Goal: Use online tool/utility: Utilize a website feature to perform a specific function

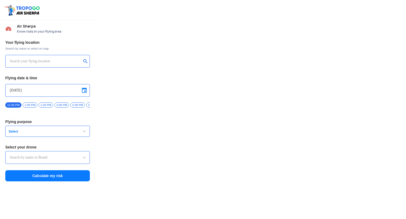
type input "Switch UAV"
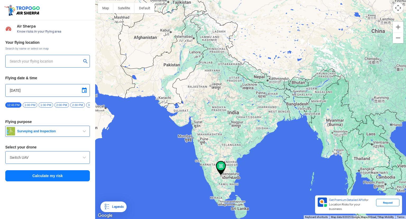
type input "[GEOGRAPHIC_DATA], [STREET_ADDRESS]"
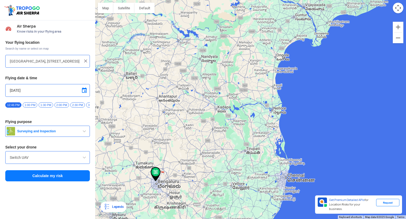
drag, startPoint x: 185, startPoint y: 160, endPoint x: 234, endPoint y: 105, distance: 73.9
click at [234, 105] on div "To navigate, press the arrow keys." at bounding box center [250, 109] width 311 height 219
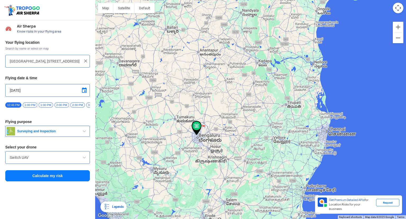
click at [66, 133] on span "Surveying and Inspection" at bounding box center [48, 131] width 66 height 4
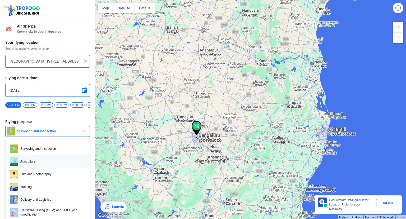
click at [43, 161] on span "Agriculture" at bounding box center [51, 161] width 67 height 8
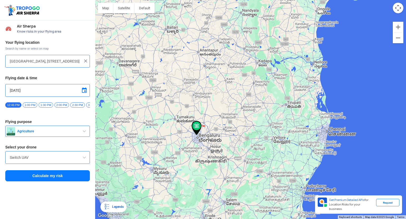
click at [43, 179] on button "Calculate my risk" at bounding box center [47, 175] width 85 height 11
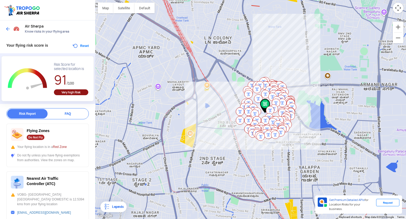
click at [265, 93] on img at bounding box center [265, 94] width 8 height 8
